Goal: Task Accomplishment & Management: Complete application form

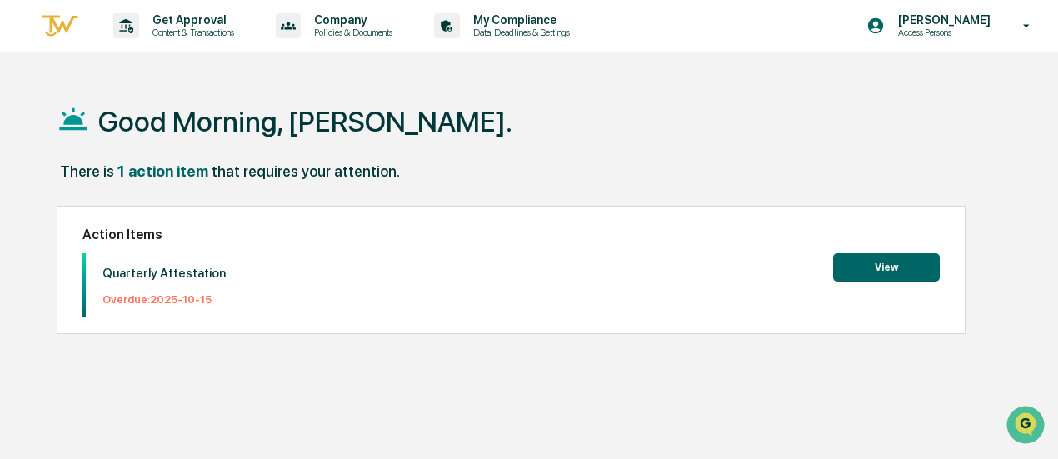
click at [908, 272] on button "View" at bounding box center [886, 267] width 107 height 28
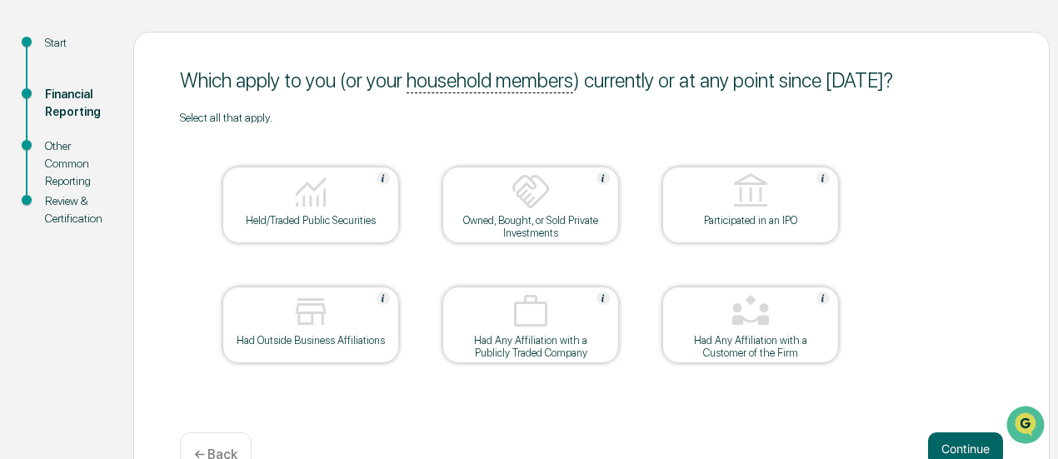
scroll to position [212, 0]
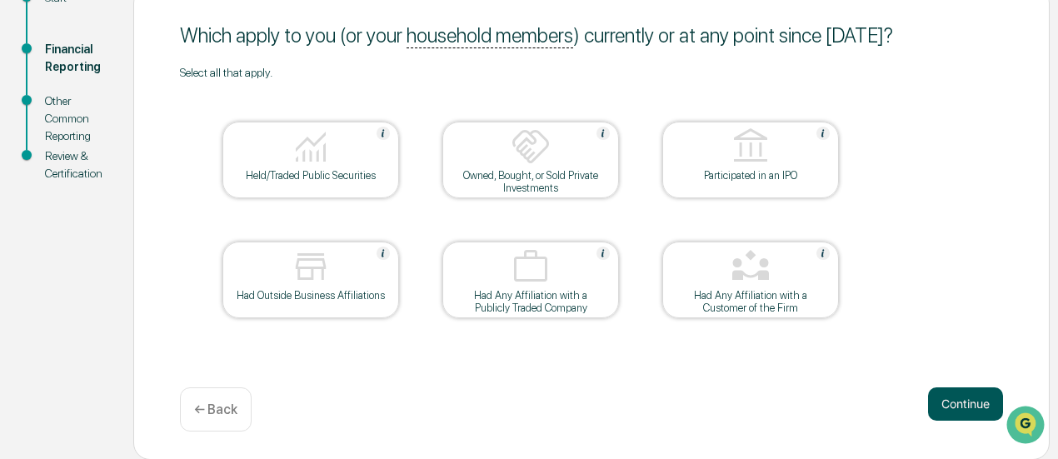
click at [955, 411] on button "Continue" at bounding box center [965, 403] width 75 height 33
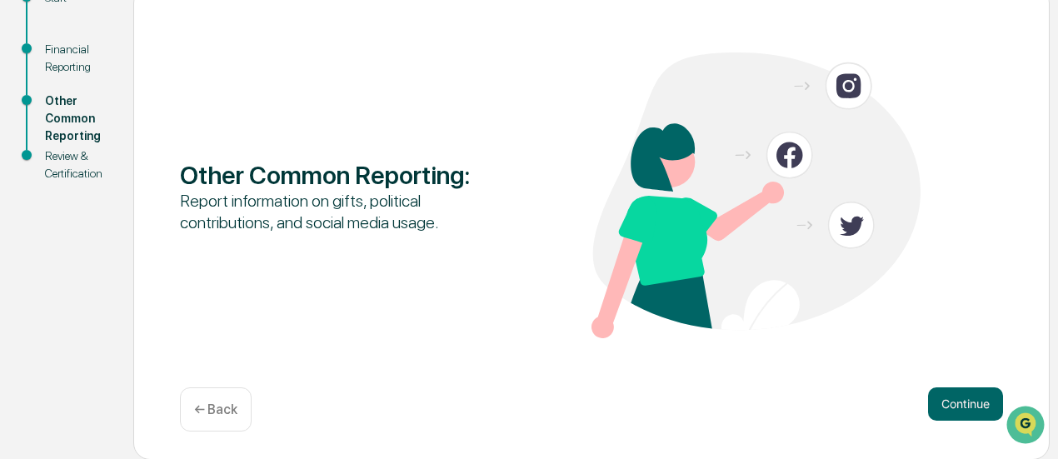
click at [955, 411] on button "Continue" at bounding box center [965, 403] width 75 height 33
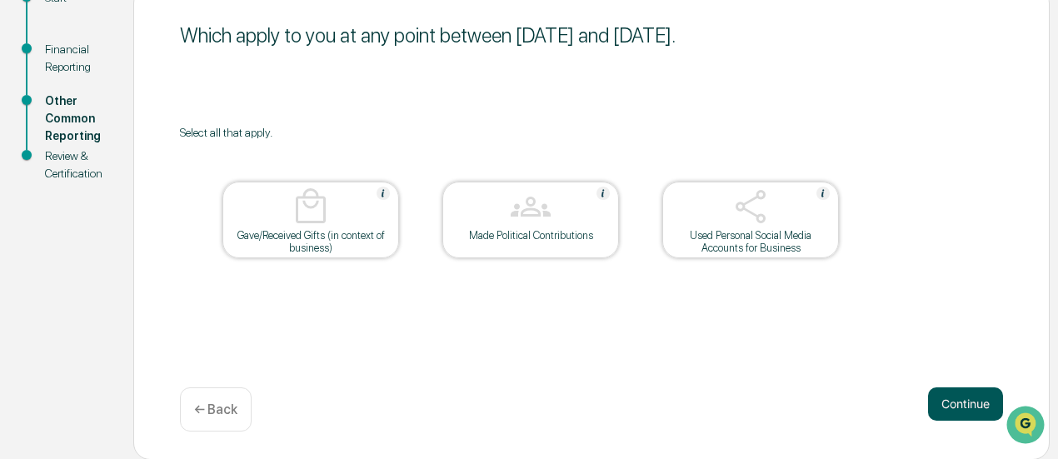
click at [961, 398] on button "Continue" at bounding box center [965, 403] width 75 height 33
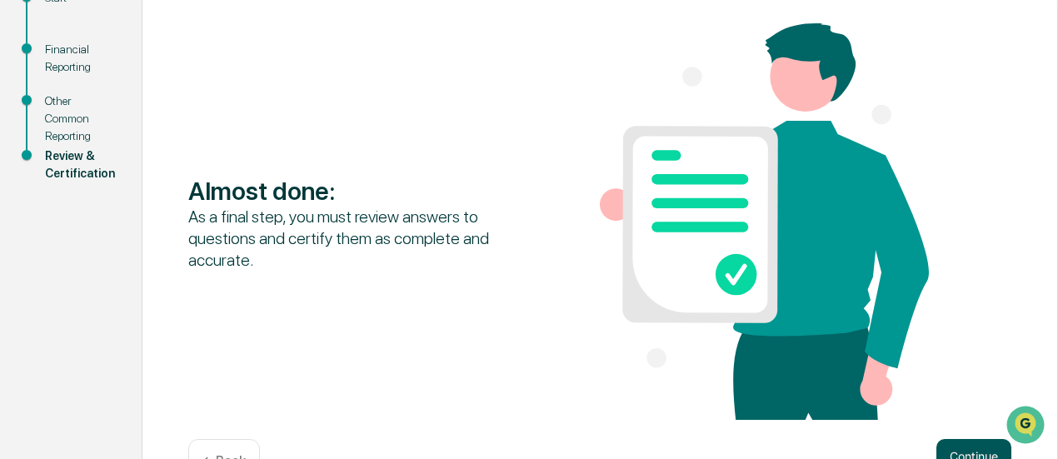
click at [951, 451] on button "Continue" at bounding box center [973, 455] width 75 height 33
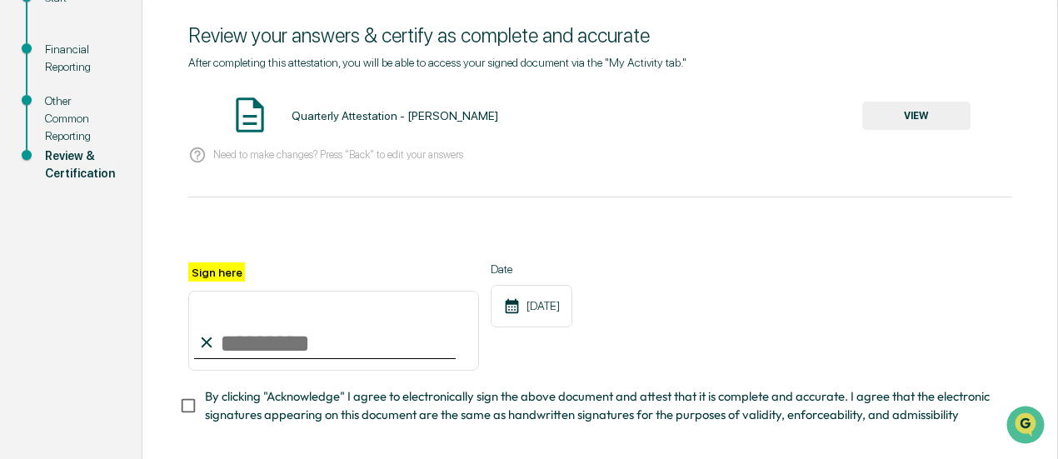
click at [220, 331] on input "Sign here" at bounding box center [333, 331] width 291 height 80
type input "**********"
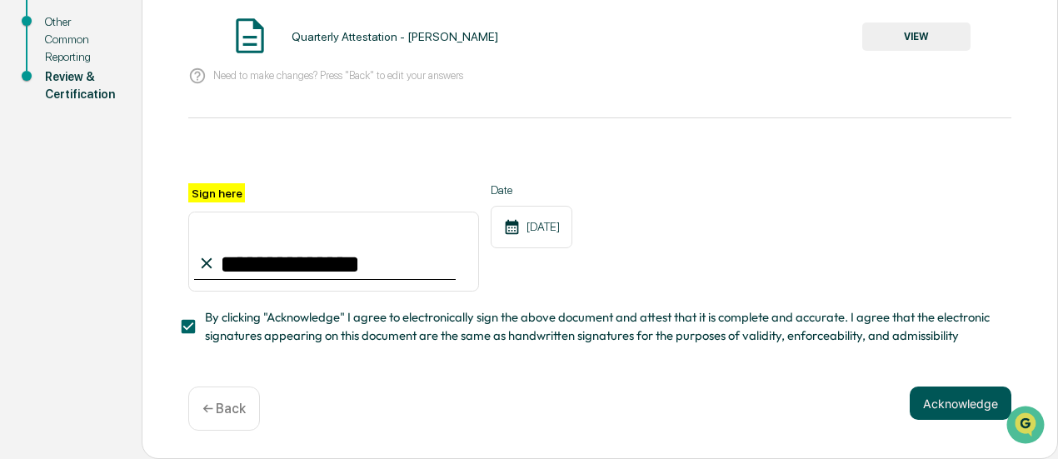
click at [924, 406] on button "Acknowledge" at bounding box center [960, 402] width 102 height 33
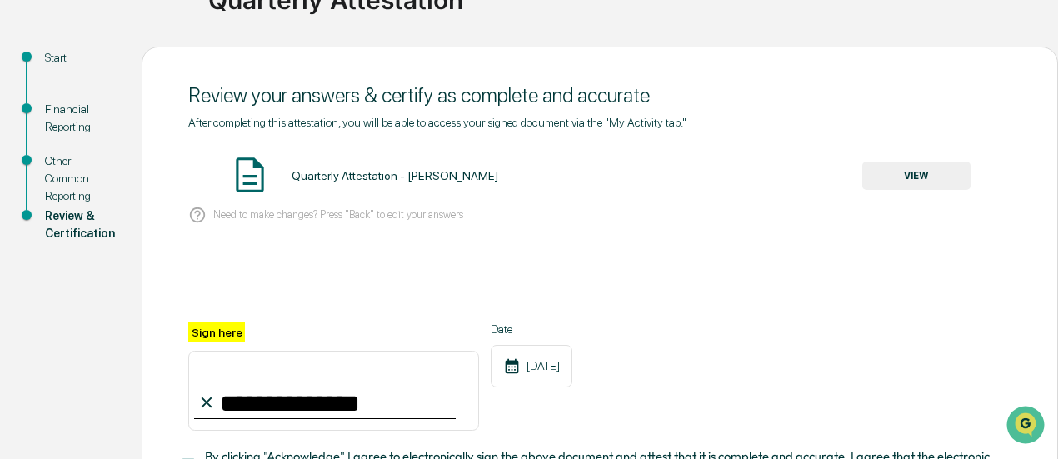
scroll to position [151, 0]
click at [896, 185] on button "VIEW" at bounding box center [916, 176] width 108 height 28
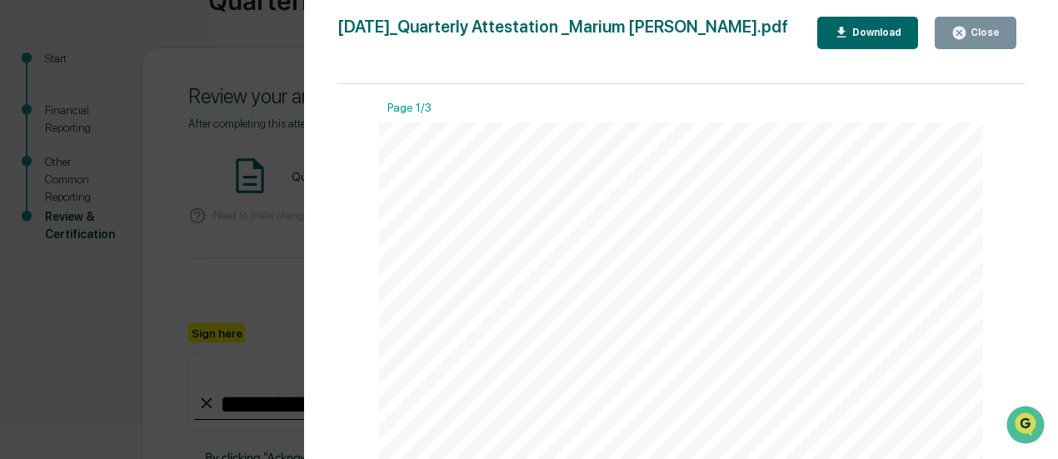
click at [891, 46] on button "Download" at bounding box center [868, 33] width 102 height 32
click at [154, 277] on div "Version History [DATE] 01:22 PM [PERSON_NAME] [DATE]_Quarterly Attestation _Mar…" at bounding box center [529, 229] width 1058 height 459
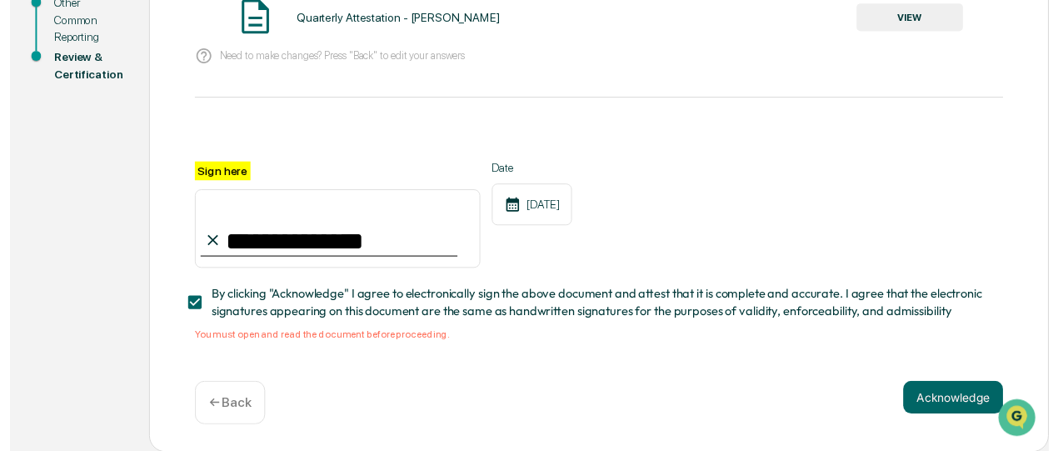
scroll to position [316, 0]
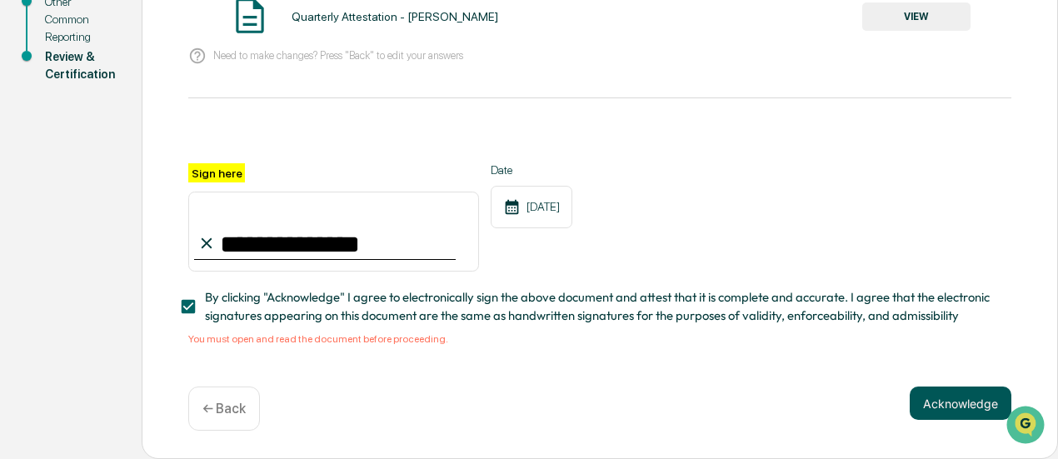
click at [957, 410] on button "Acknowledge" at bounding box center [960, 402] width 102 height 33
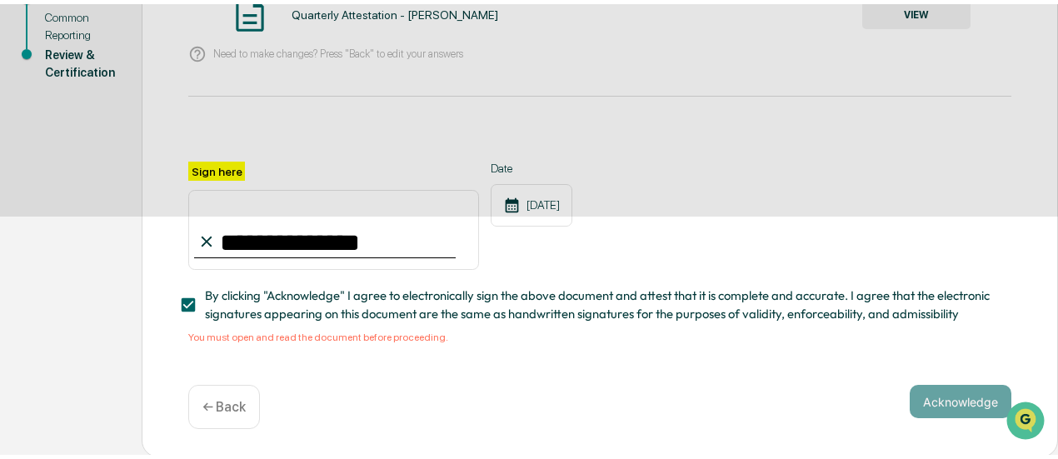
scroll to position [212, 0]
